Goal: Find specific page/section: Find specific page/section

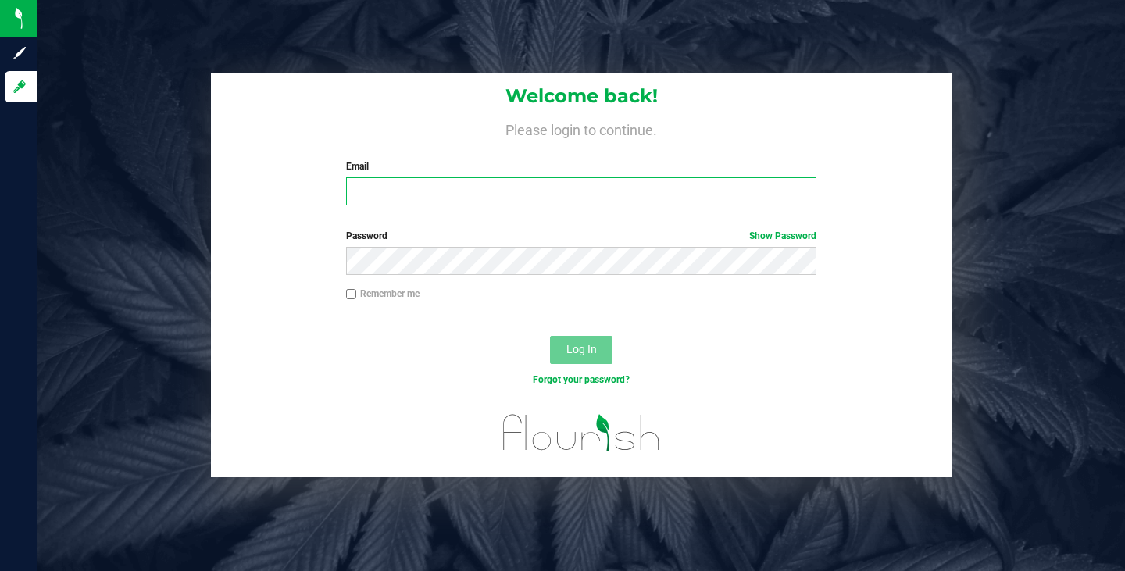
click at [376, 196] on input "Email" at bounding box center [581, 191] width 470 height 28
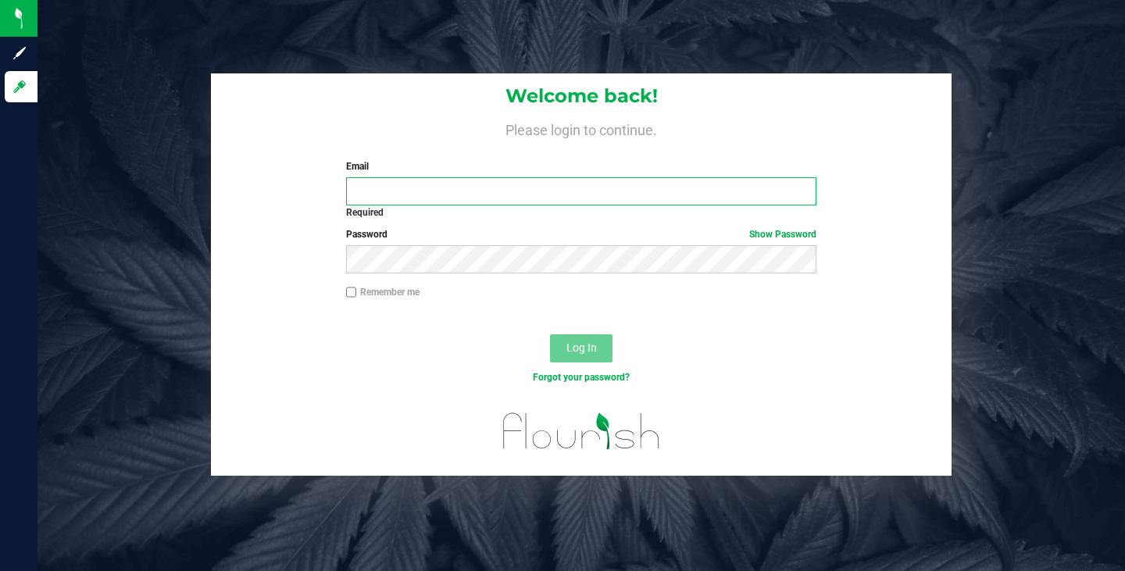
type input "[EMAIL_ADDRESS][DOMAIN_NAME]"
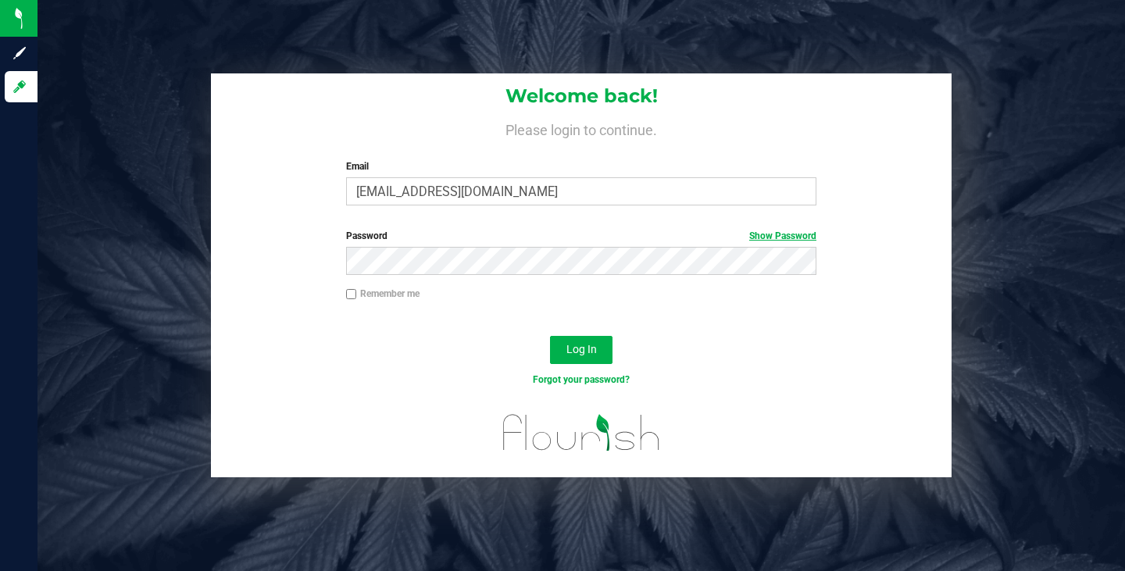
click at [762, 231] on link "Show Password" at bounding box center [783, 236] width 67 height 11
drag, startPoint x: 599, startPoint y: 350, endPoint x: 537, endPoint y: 362, distance: 62.8
click at [599, 350] on button "Log In" at bounding box center [581, 350] width 63 height 28
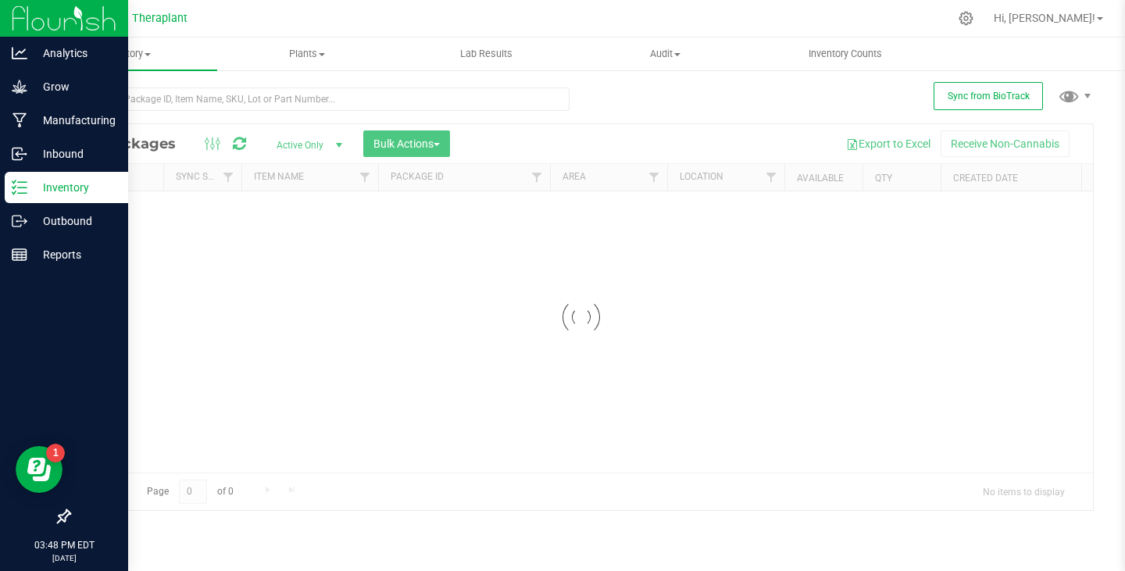
click at [51, 187] on p "Inventory" at bounding box center [74, 187] width 94 height 19
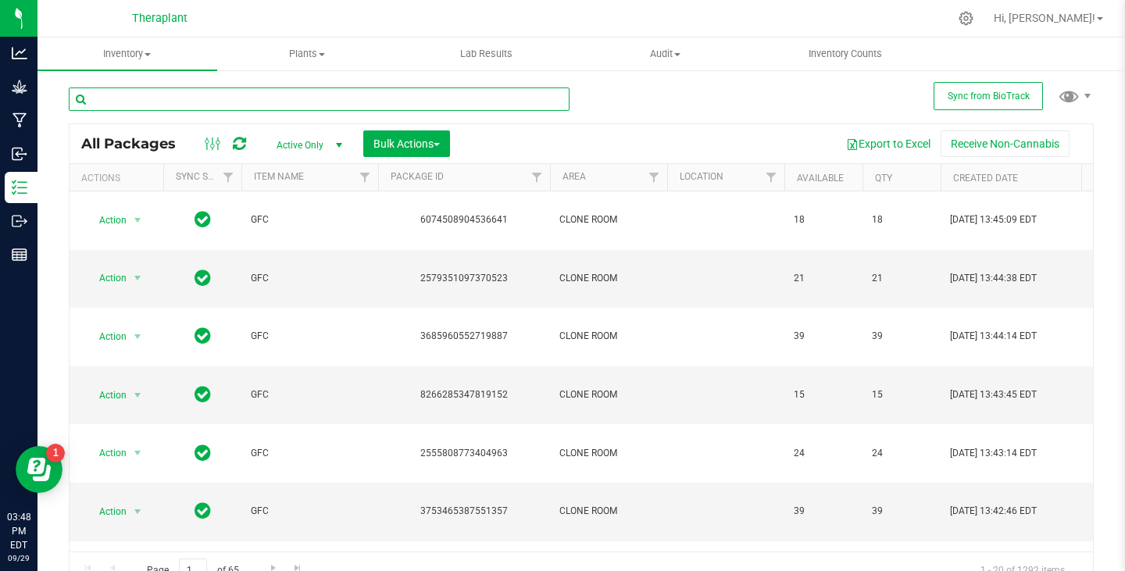
click at [204, 105] on input "text" at bounding box center [319, 99] width 501 height 23
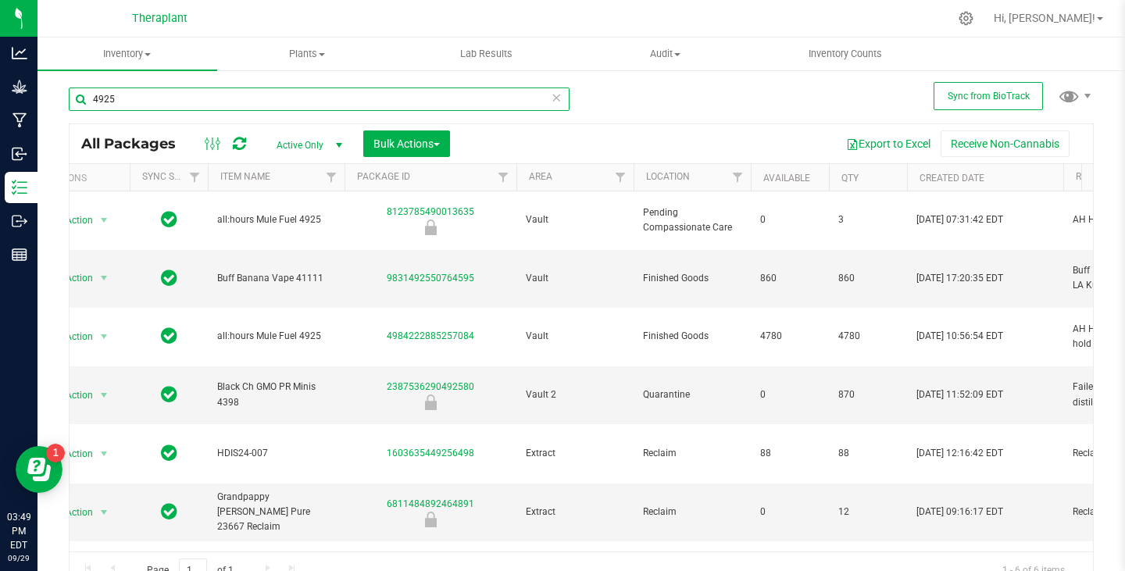
click at [238, 102] on input "4925" at bounding box center [319, 99] width 501 height 23
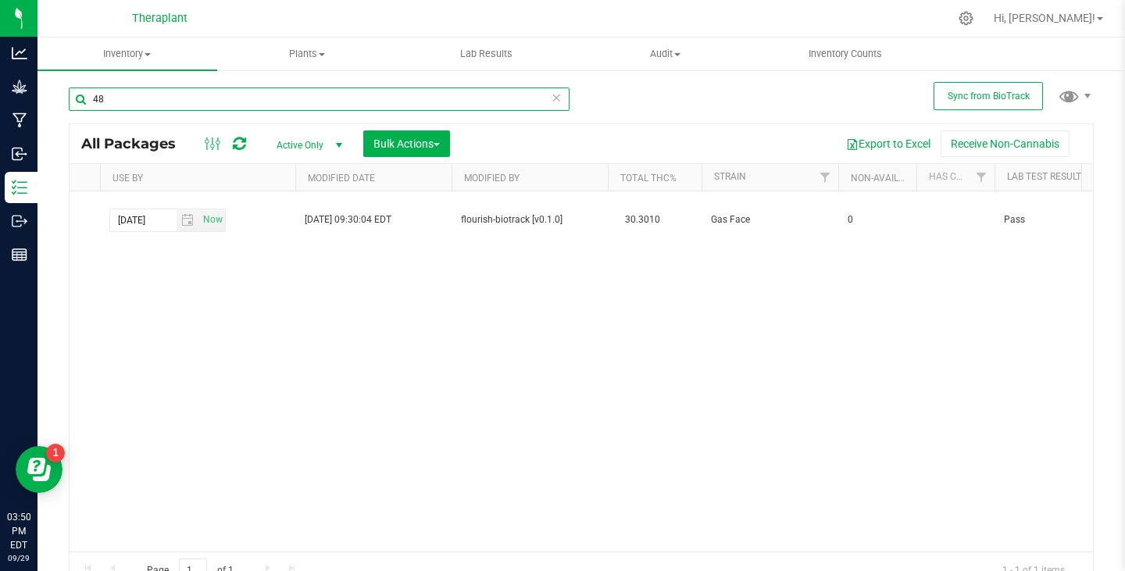
type input "4"
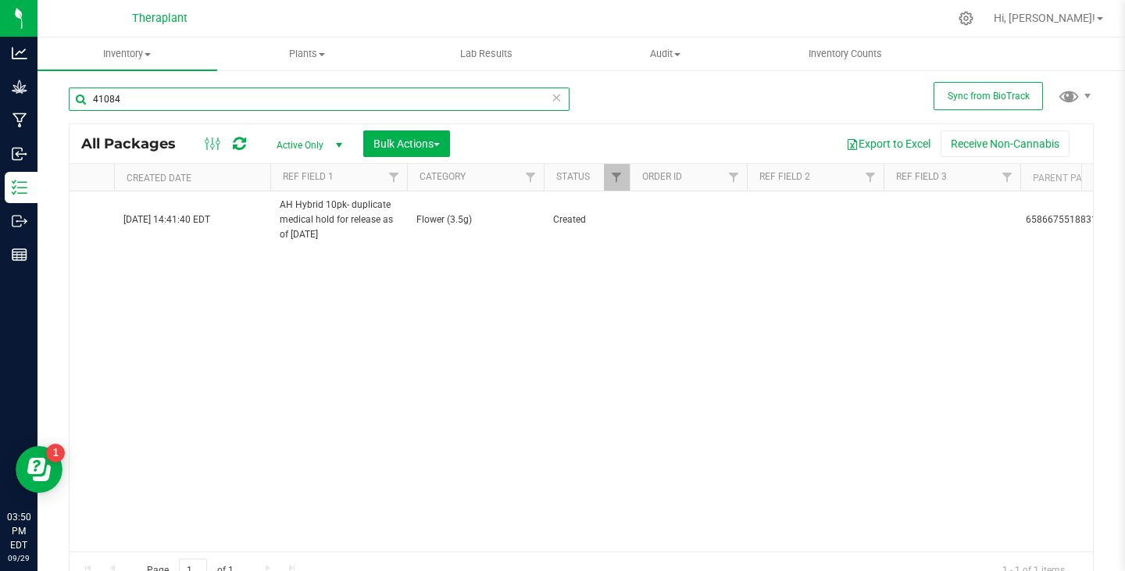
scroll to position [0, 739]
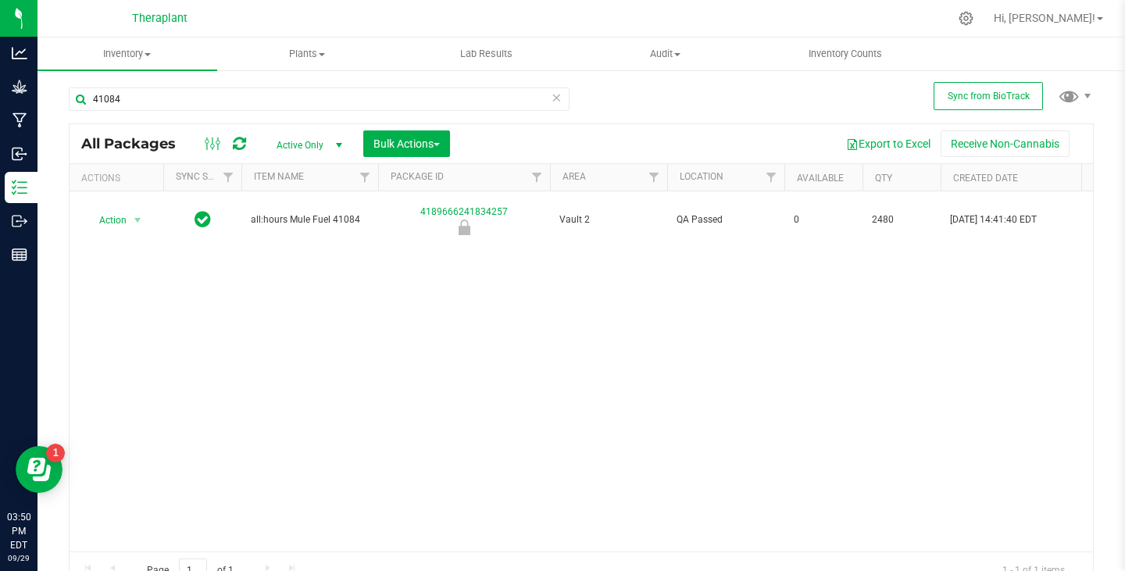
click at [106, 299] on div "Action Action Edit attributes Global inventory Locate package Package audit log…" at bounding box center [582, 371] width 1024 height 360
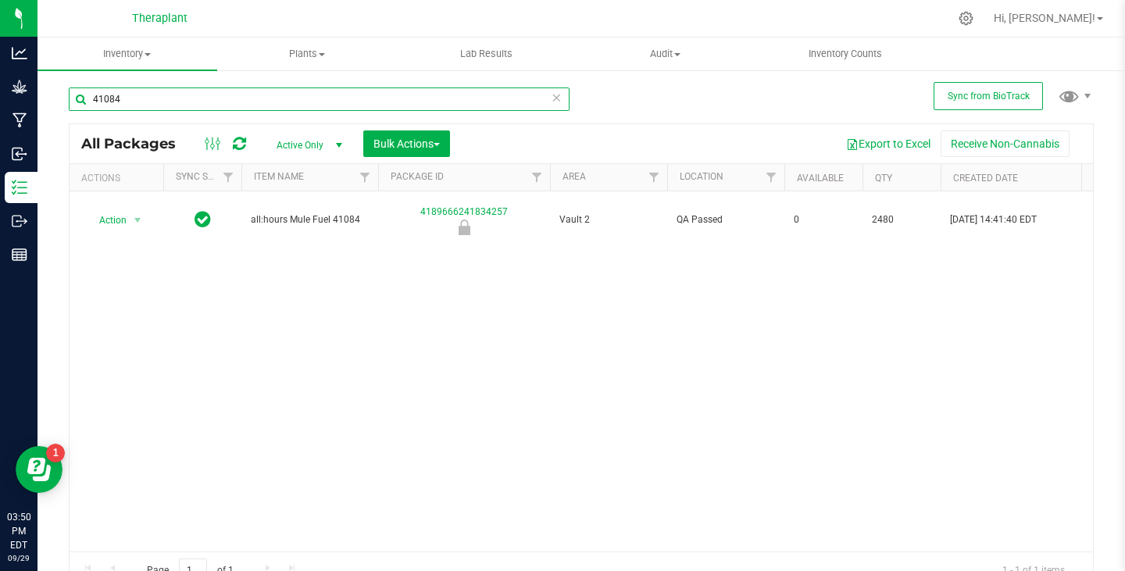
click at [139, 100] on input "41084" at bounding box center [319, 99] width 501 height 23
type input "4715"
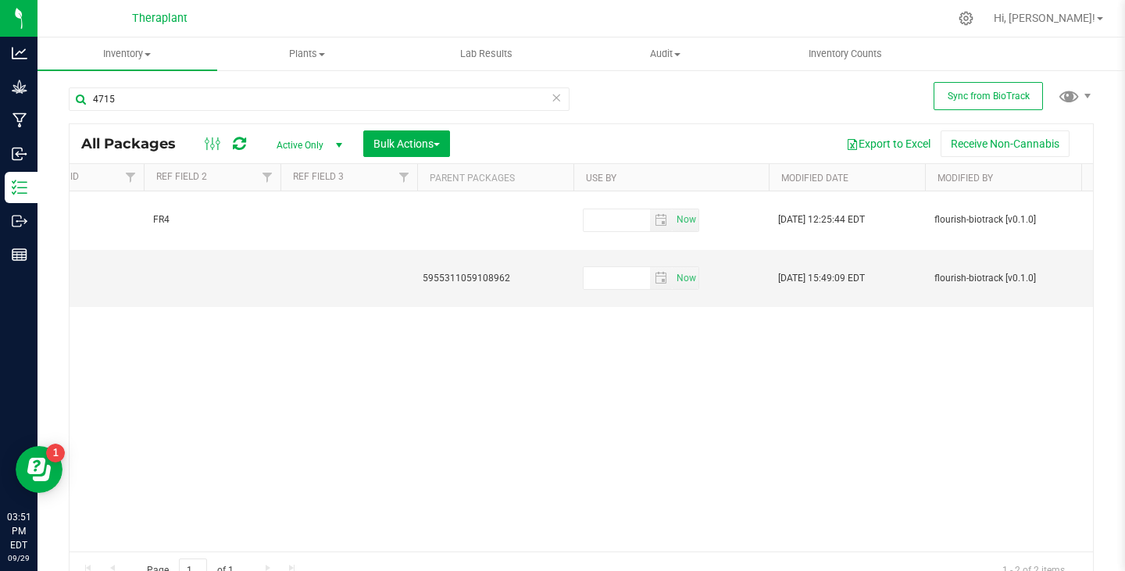
click at [339, 145] on span "select" at bounding box center [339, 145] width 13 height 13
click at [306, 237] on li "All" at bounding box center [305, 240] width 84 height 23
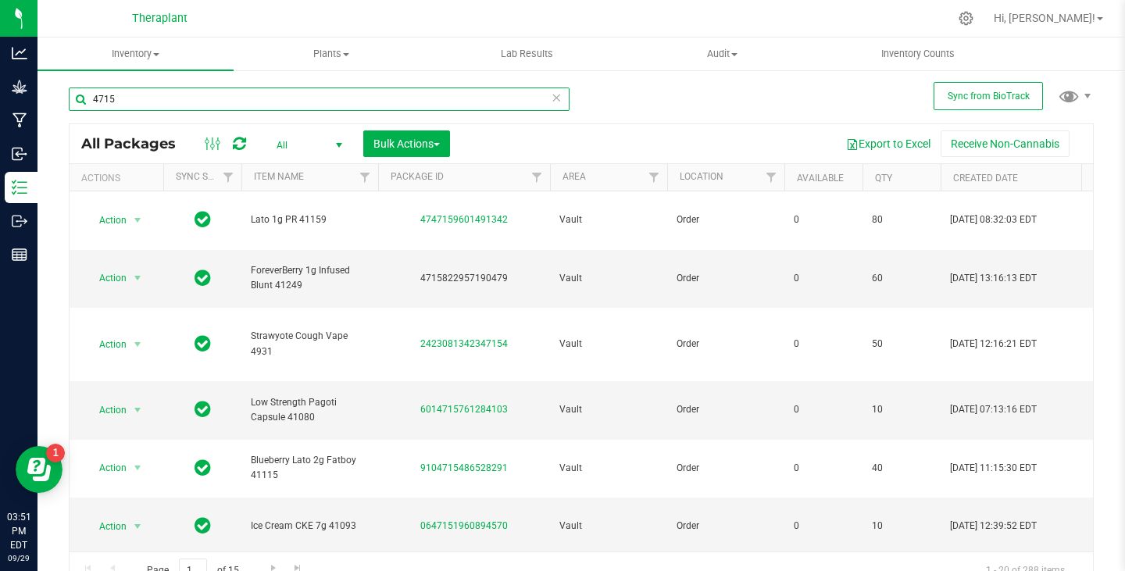
click at [231, 101] on input "4715" at bounding box center [319, 99] width 501 height 23
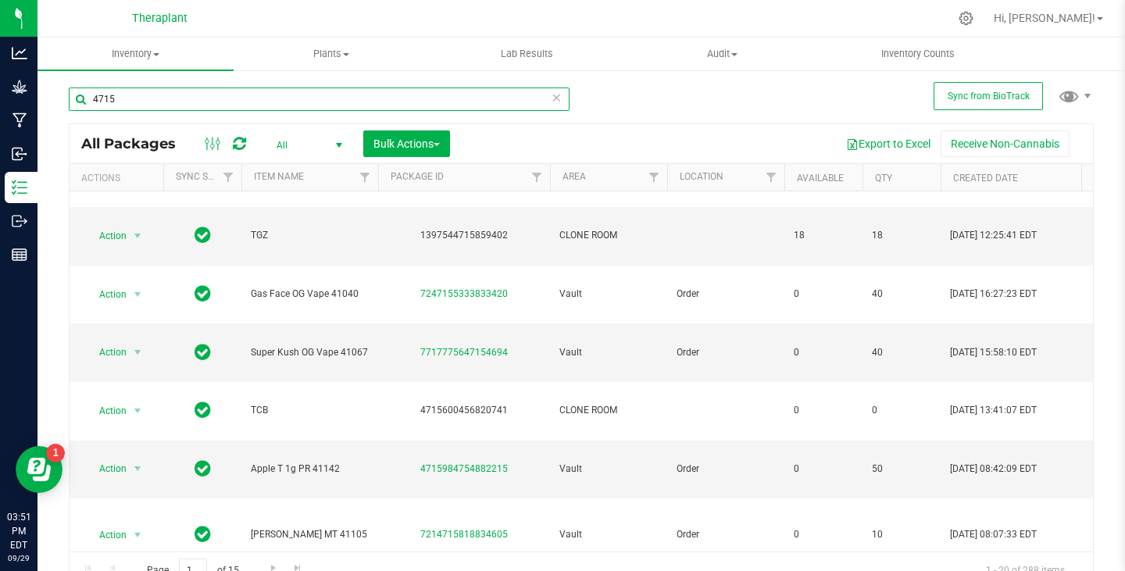
scroll to position [672, 0]
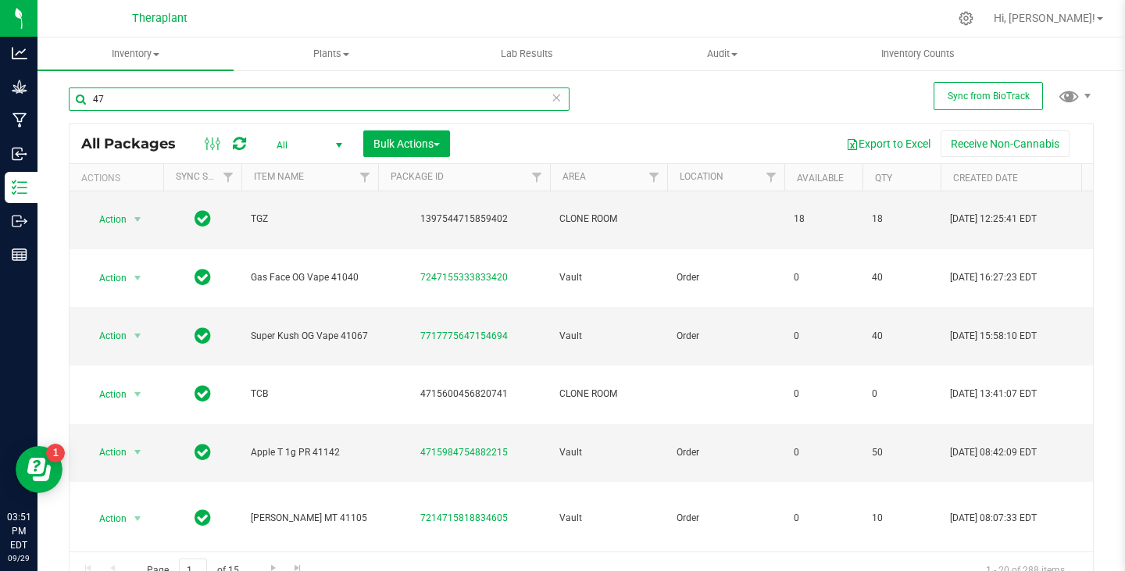
type input "4"
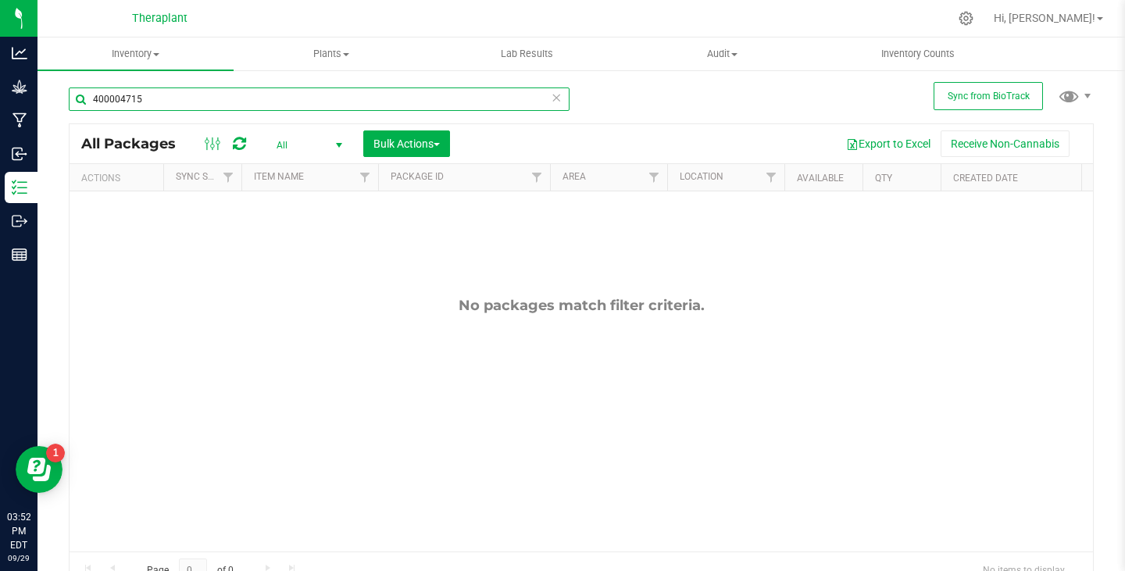
scroll to position [0, 875]
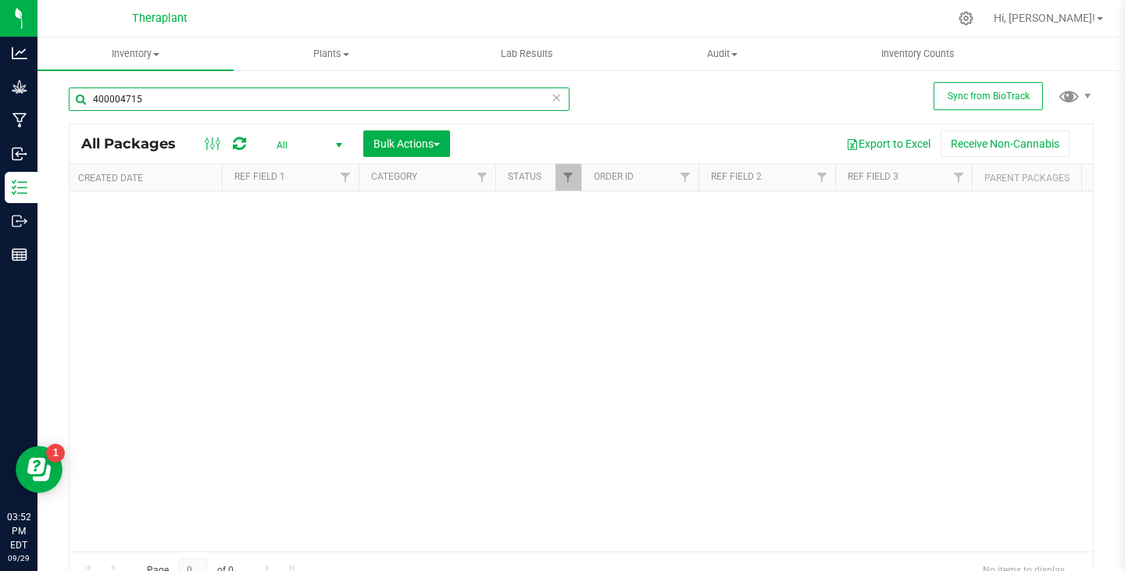
click at [204, 106] on input "400004715" at bounding box center [319, 99] width 501 height 23
type input "2"
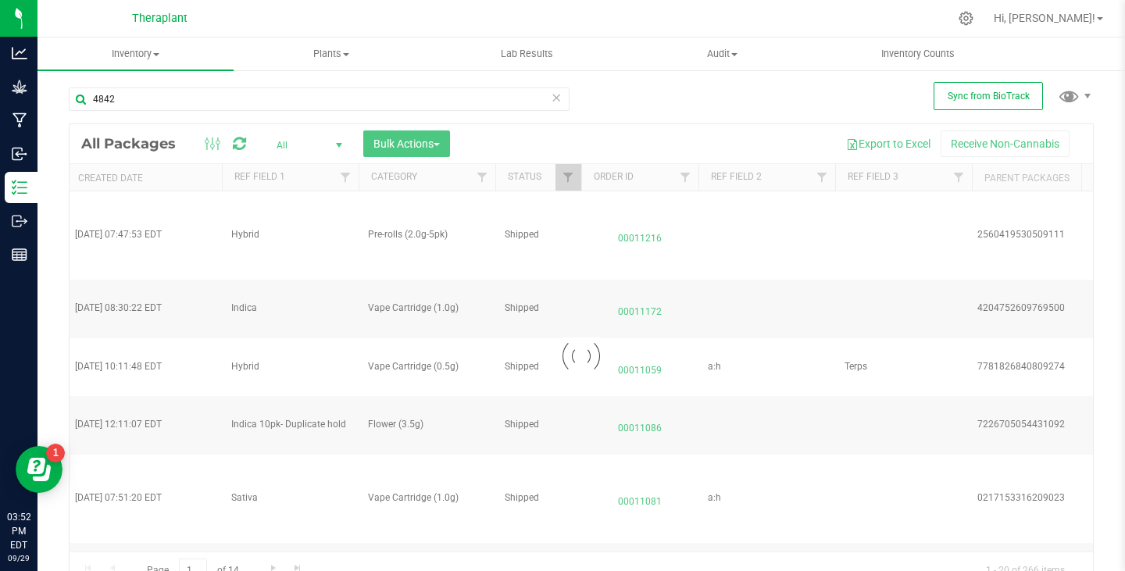
drag, startPoint x: 301, startPoint y: 547, endPoint x: 256, endPoint y: 548, distance: 44.6
click at [256, 548] on div at bounding box center [582, 356] width 1024 height 464
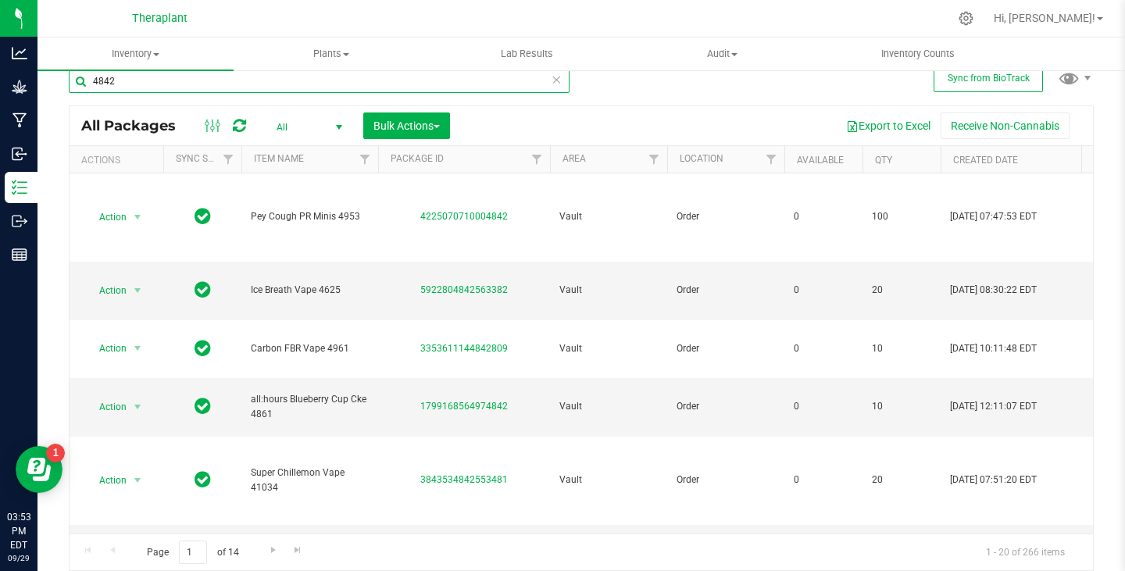
click at [98, 79] on input "4842" at bounding box center [319, 81] width 501 height 23
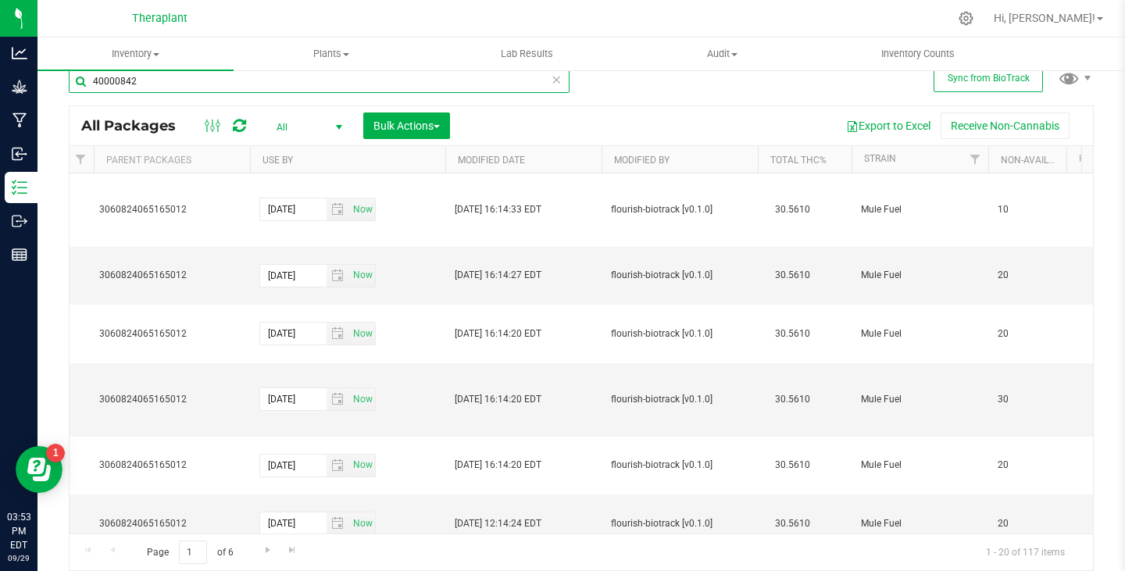
scroll to position [0, 1758]
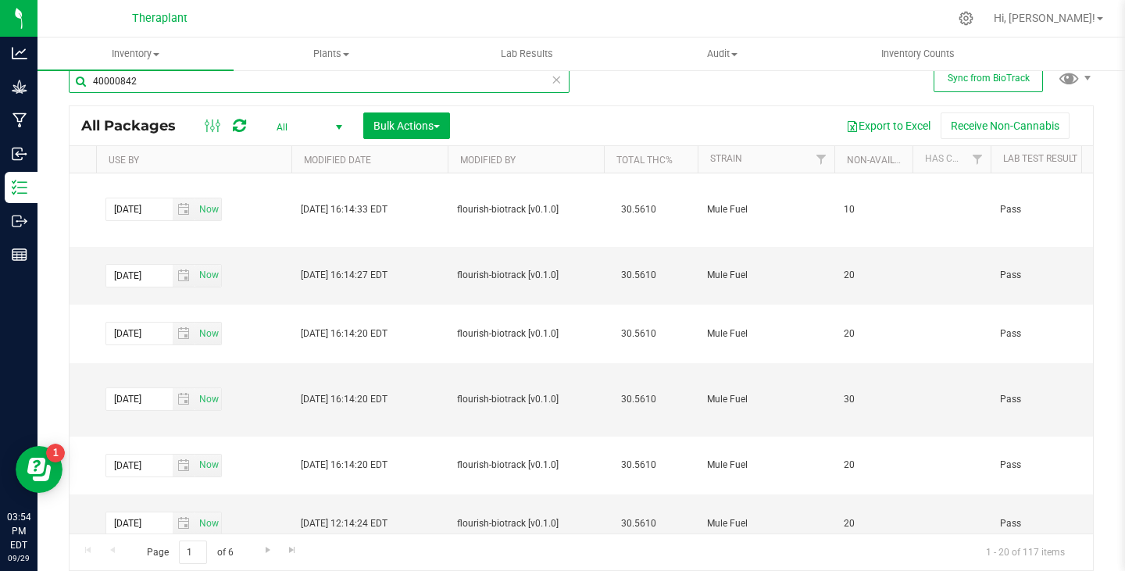
type input "40000842"
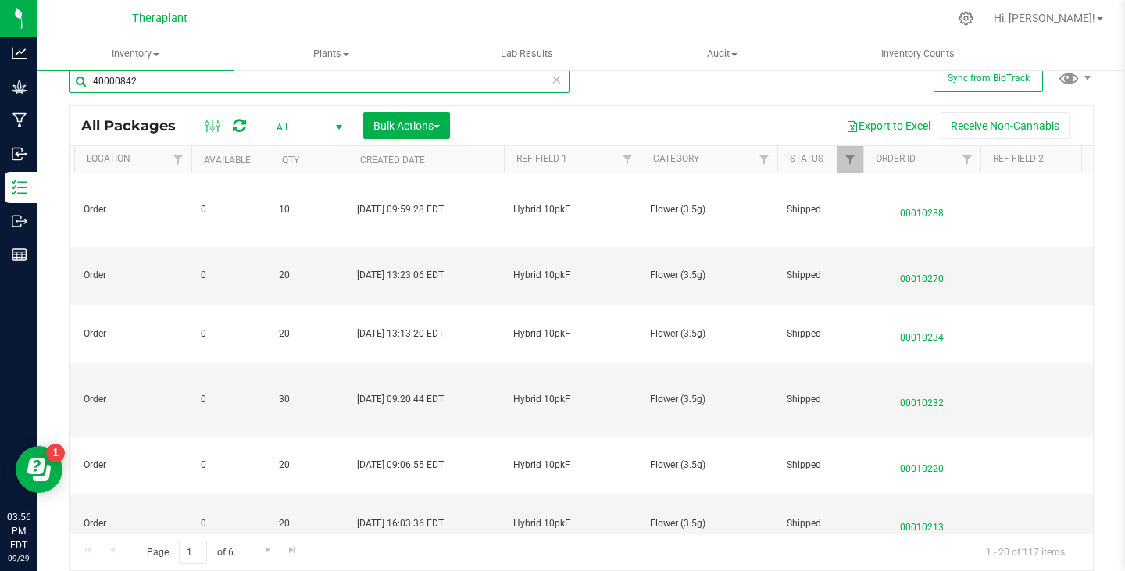
scroll to position [0, 0]
